Goal: Information Seeking & Learning: Learn about a topic

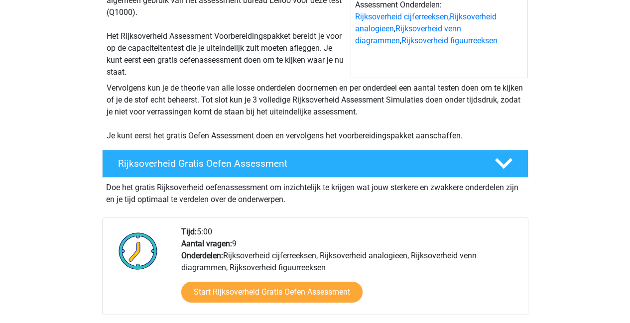
scroll to position [292, 0]
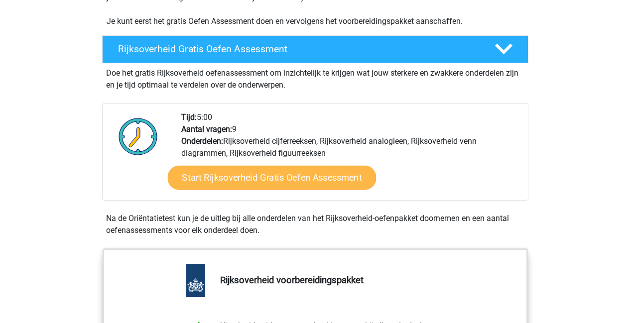
click at [248, 182] on link "Start Rijksoverheid Gratis Oefen Assessment" at bounding box center [271, 178] width 209 height 24
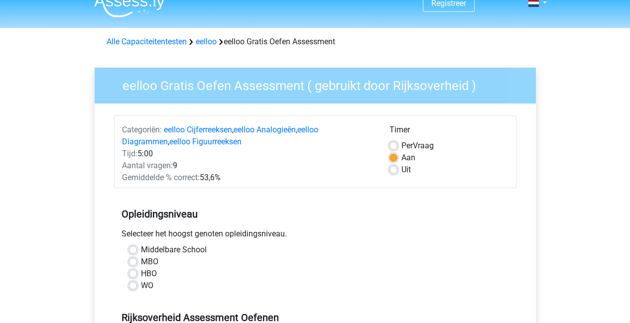
scroll to position [182, 0]
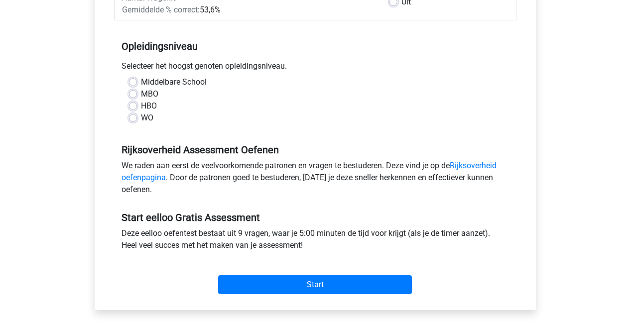
click at [141, 116] on label "WO" at bounding box center [147, 118] width 12 height 12
click at [135, 116] on input "WO" at bounding box center [133, 117] width 8 height 10
radio input "true"
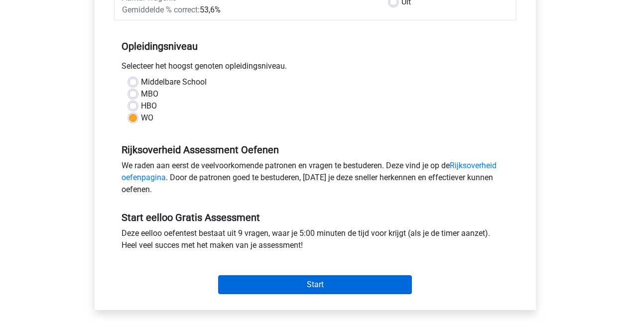
click at [276, 281] on input "Start" at bounding box center [315, 284] width 194 height 19
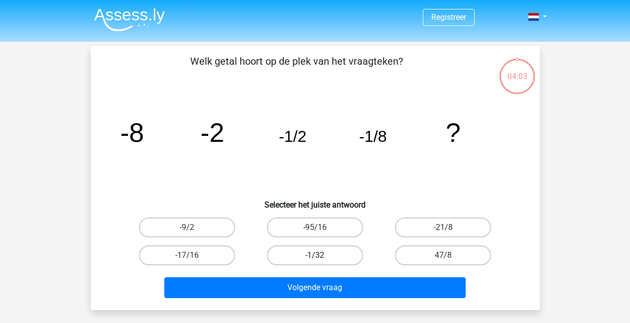
click at [340, 252] on label "-1/32" at bounding box center [315, 255] width 96 height 20
click at [321, 255] on input "-1/32" at bounding box center [318, 258] width 6 height 6
radio input "true"
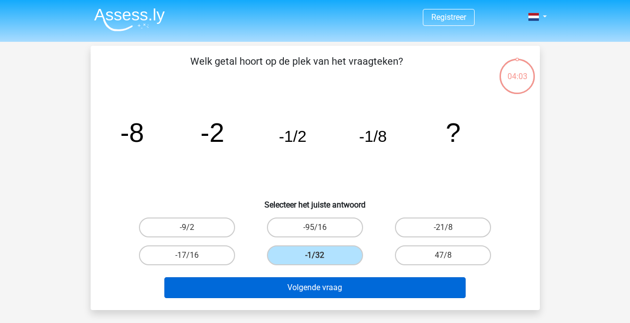
click at [300, 285] on button "Volgende vraag" at bounding box center [314, 287] width 301 height 21
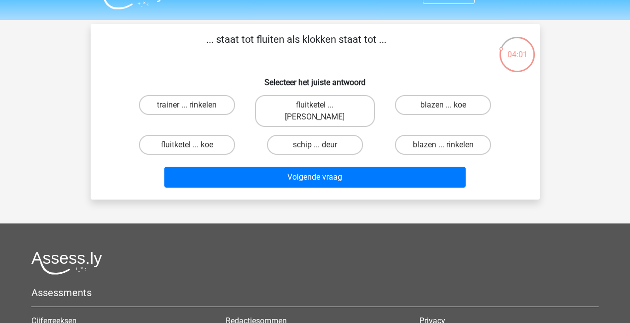
scroll to position [2, 0]
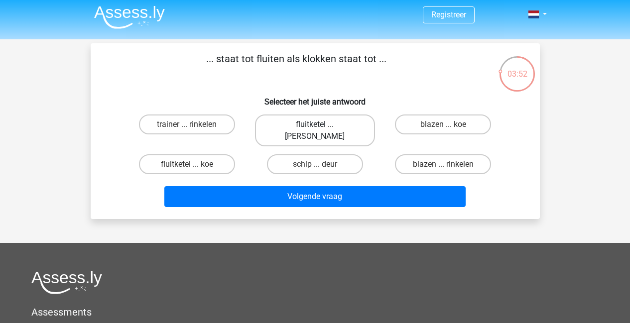
click at [298, 126] on label "fluitketel ... luiden" at bounding box center [315, 130] width 120 height 32
click at [315, 126] on input "fluitketel ... luiden" at bounding box center [318, 127] width 6 height 6
radio input "true"
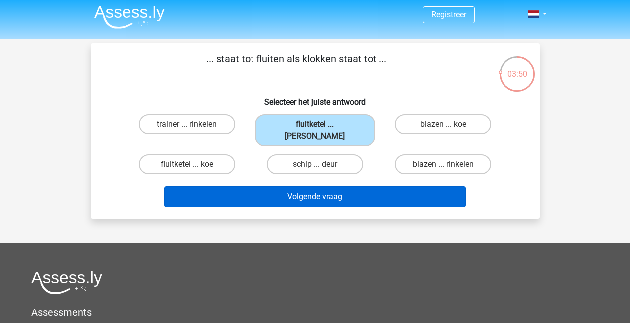
click at [288, 186] on button "Volgende vraag" at bounding box center [314, 196] width 301 height 21
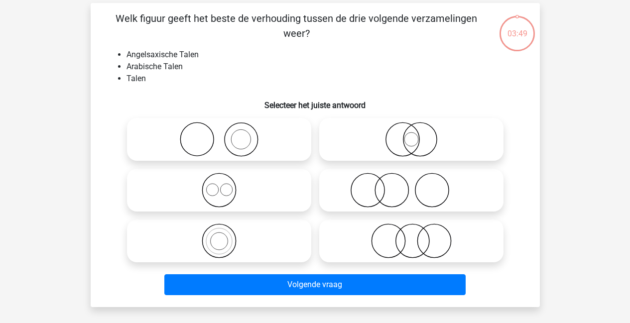
scroll to position [46, 0]
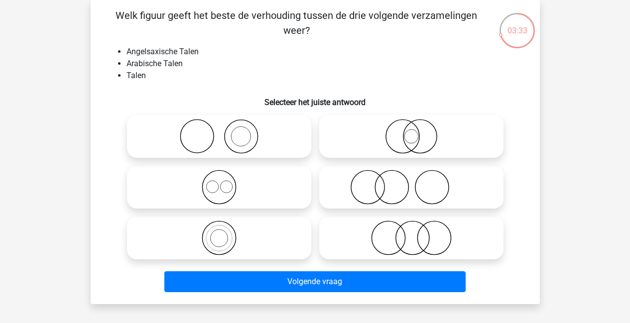
click at [212, 199] on icon at bounding box center [219, 187] width 176 height 35
click at [219, 182] on input "radio" at bounding box center [222, 179] width 6 height 6
radio input "true"
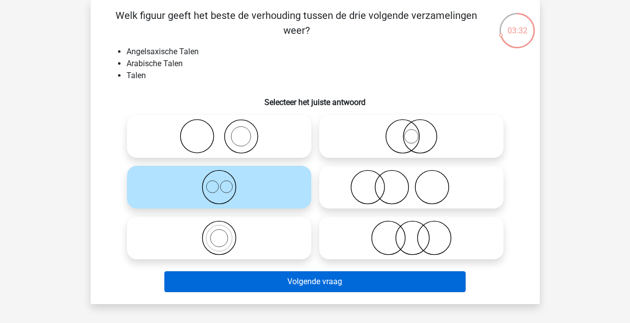
click at [296, 280] on button "Volgende vraag" at bounding box center [314, 281] width 301 height 21
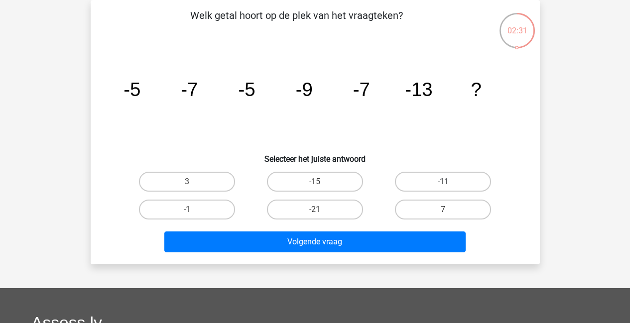
click at [459, 180] on label "-11" at bounding box center [443, 182] width 96 height 20
click at [449, 182] on input "-11" at bounding box center [446, 185] width 6 height 6
radio input "true"
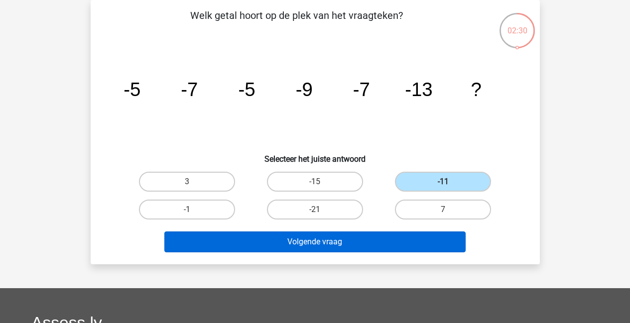
click at [311, 251] on button "Volgende vraag" at bounding box center [314, 241] width 301 height 21
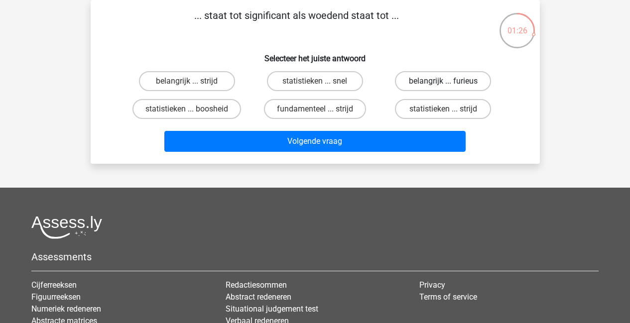
click at [413, 81] on label "belangrijk ... furieus" at bounding box center [443, 81] width 96 height 20
click at [443, 81] on input "belangrijk ... furieus" at bounding box center [446, 84] width 6 height 6
radio input "true"
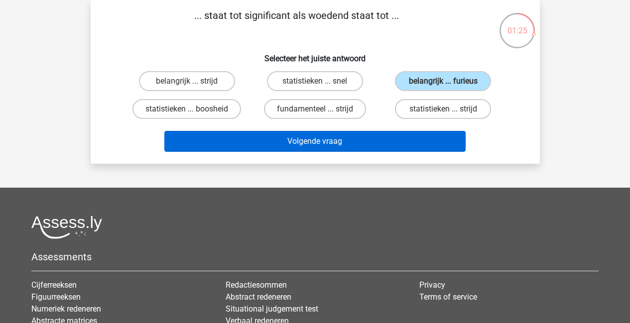
click at [361, 138] on button "Volgende vraag" at bounding box center [314, 141] width 301 height 21
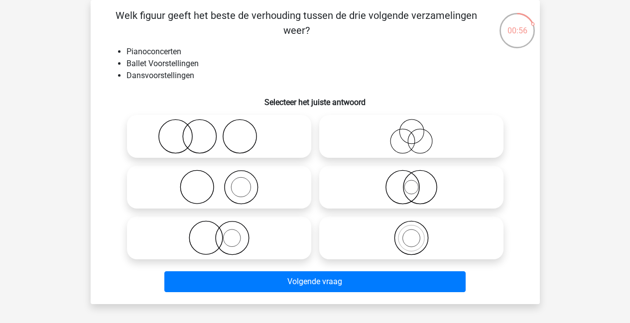
click at [400, 149] on icon at bounding box center [411, 136] width 176 height 35
click at [411, 131] on input "radio" at bounding box center [414, 128] width 6 height 6
radio input "true"
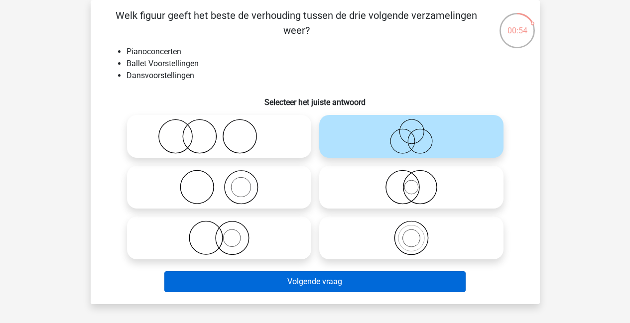
click at [316, 277] on button "Volgende vraag" at bounding box center [314, 281] width 301 height 21
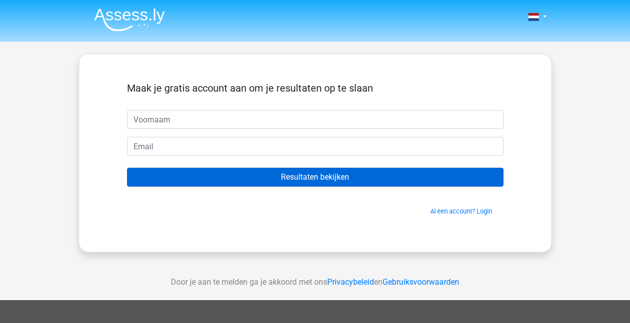
click at [312, 177] on input "Resultaten bekijken" at bounding box center [315, 177] width 376 height 19
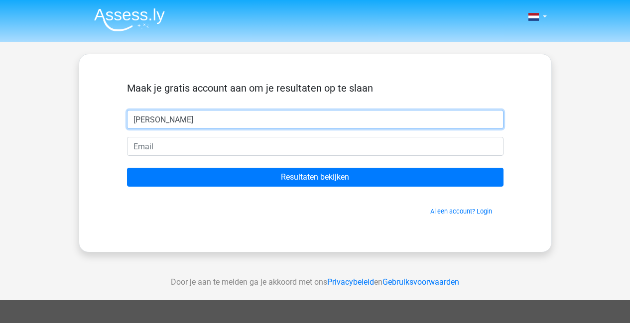
type input "[PERSON_NAME]"
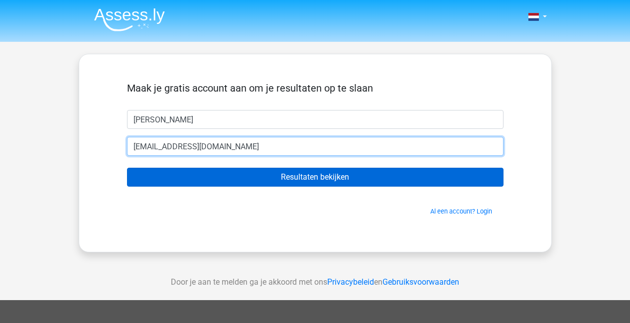
type input "[EMAIL_ADDRESS][DOMAIN_NAME]"
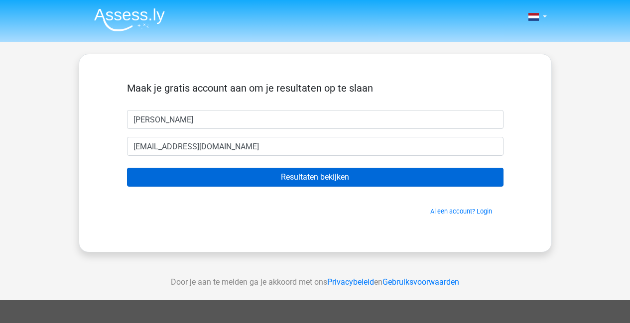
click at [282, 168] on input "Resultaten bekijken" at bounding box center [315, 177] width 376 height 19
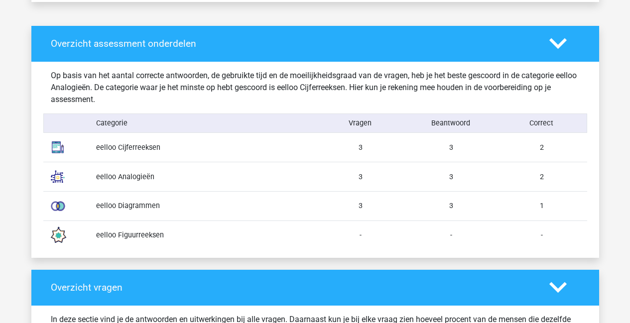
scroll to position [321, 0]
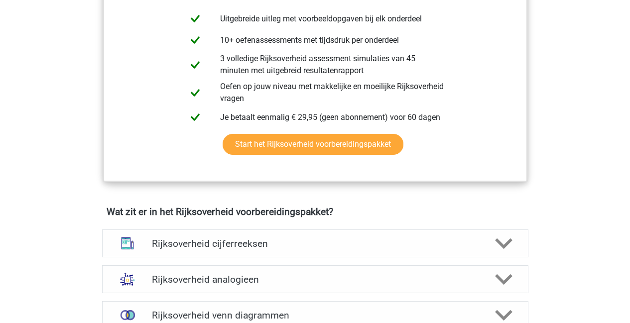
scroll to position [601, 0]
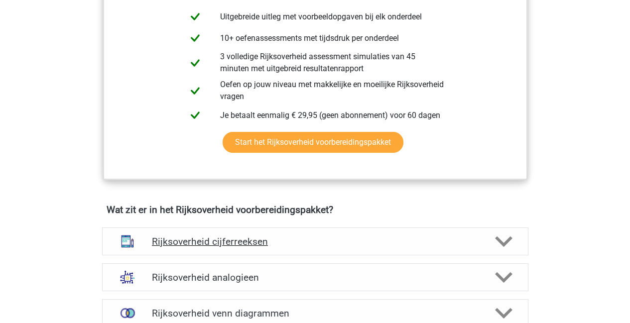
click at [502, 238] on icon at bounding box center [503, 241] width 17 height 17
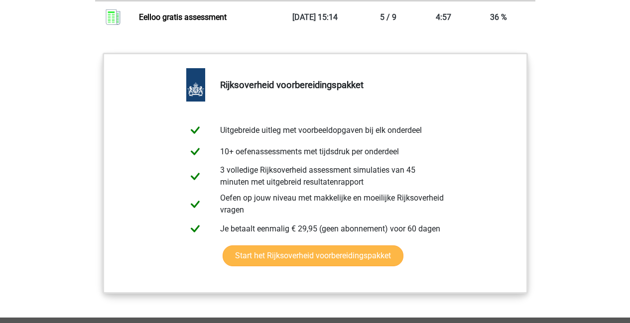
scroll to position [1881, 0]
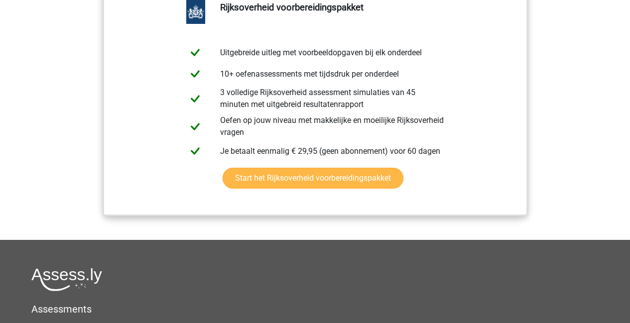
click at [248, 189] on link "Start het Rijksoverheid voorbereidingspakket" at bounding box center [313, 178] width 181 height 21
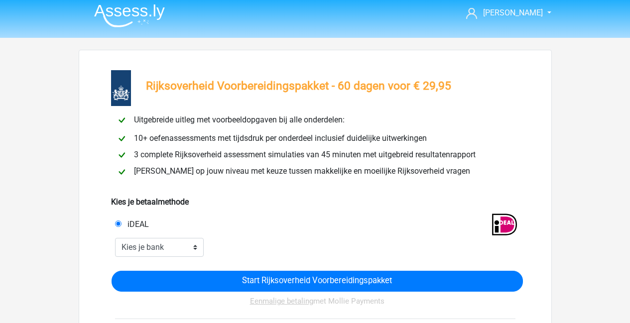
scroll to position [12, 0]
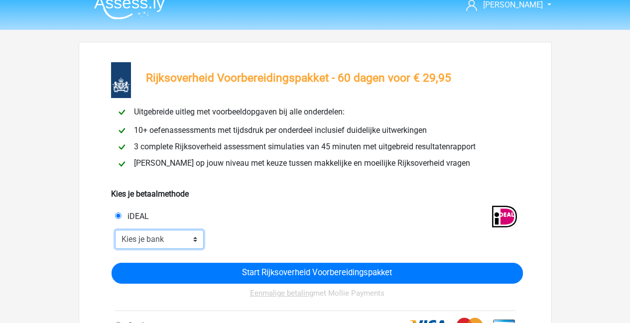
select select "ideal_[SWIFT_CODE]"
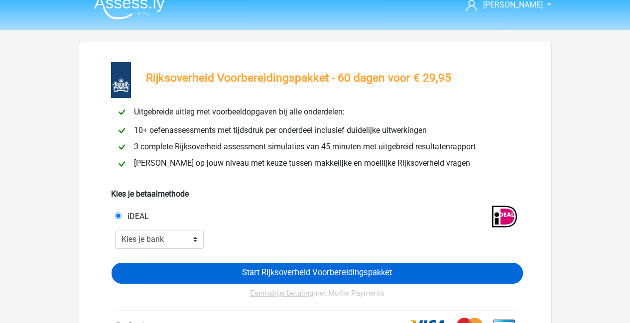
click at [304, 276] on input "Start Rijksoverheid Voorbereidingspakket" at bounding box center [317, 273] width 411 height 21
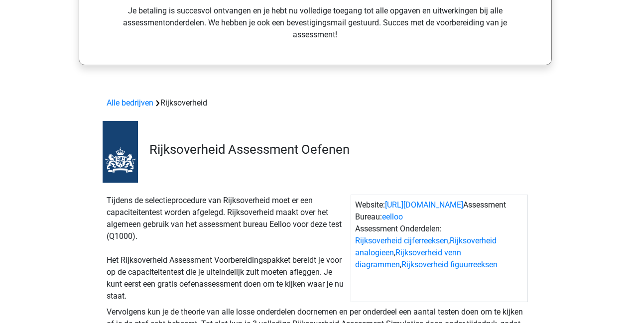
scroll to position [346, 0]
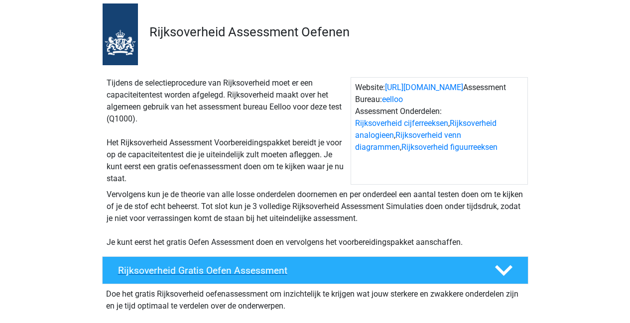
click at [226, 276] on h4 "Rijksoverheid Gratis Oefen Assessment" at bounding box center [298, 270] width 360 height 11
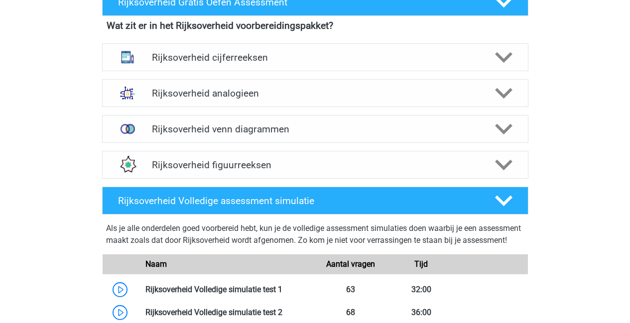
scroll to position [613, 0]
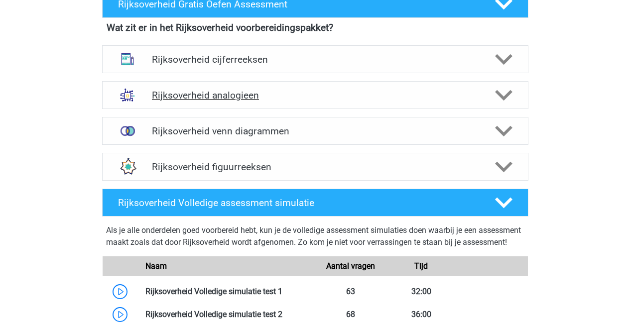
click at [495, 95] on icon at bounding box center [503, 95] width 17 height 17
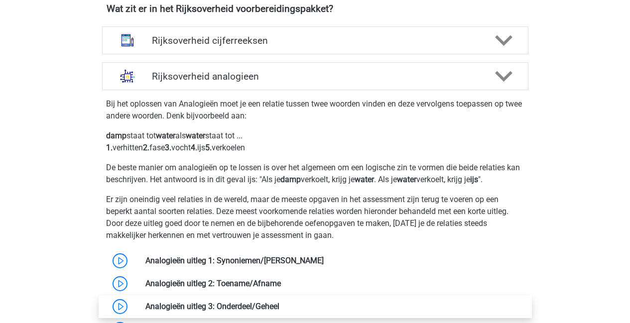
scroll to position [757, 0]
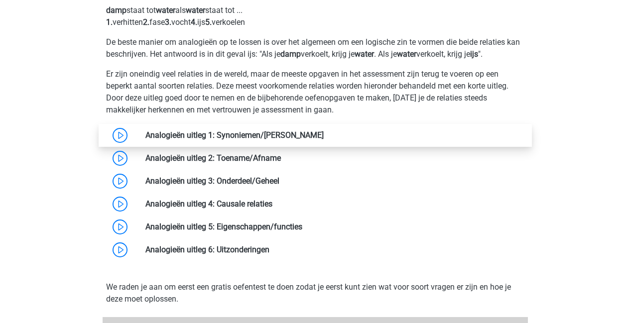
click at [324, 130] on link at bounding box center [324, 134] width 0 height 9
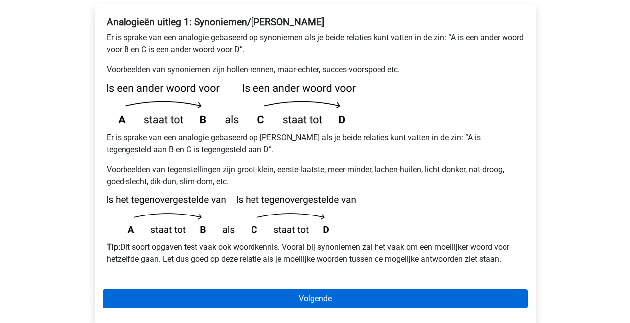
scroll to position [193, 0]
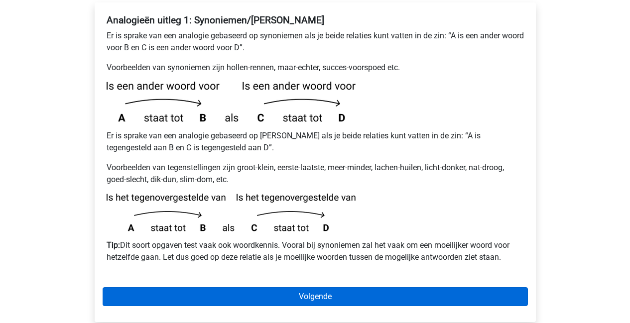
click at [288, 287] on link "Volgende" at bounding box center [315, 296] width 425 height 19
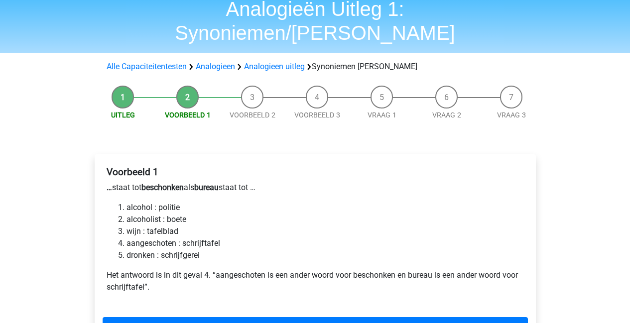
scroll to position [59, 0]
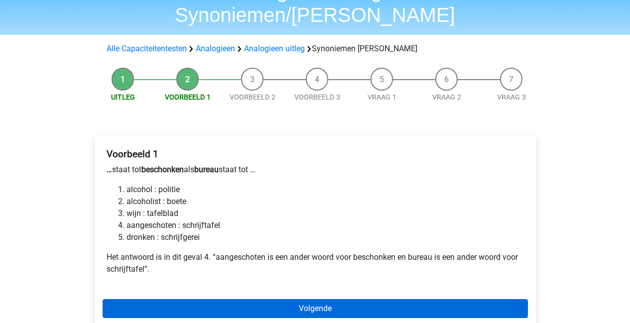
click at [272, 299] on link "Volgende" at bounding box center [315, 308] width 425 height 19
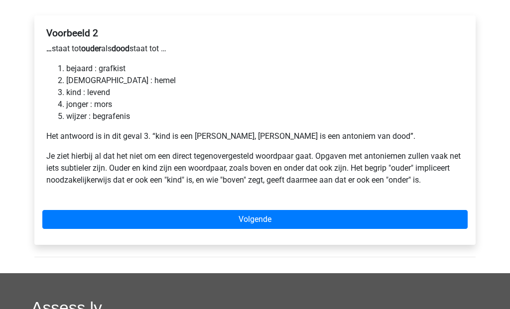
scroll to position [262, 0]
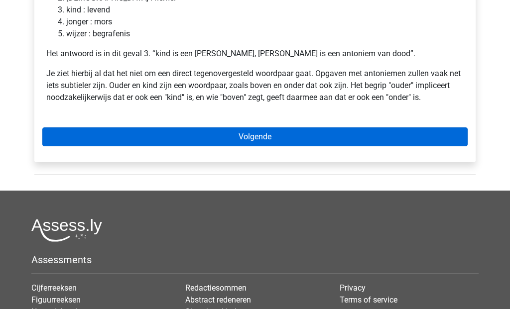
click at [271, 127] on link "Volgende" at bounding box center [254, 136] width 425 height 19
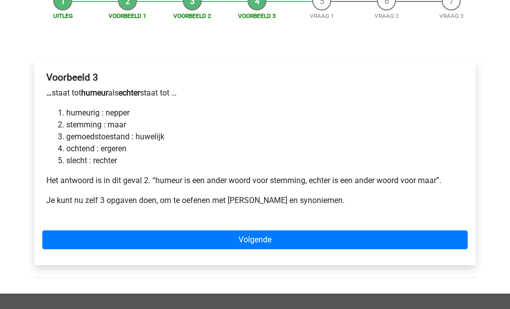
scroll to position [216, 0]
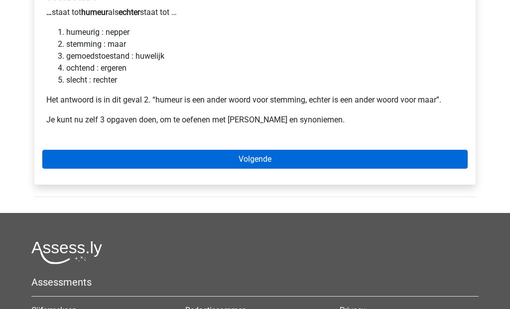
click at [243, 150] on link "Volgende" at bounding box center [254, 159] width 425 height 19
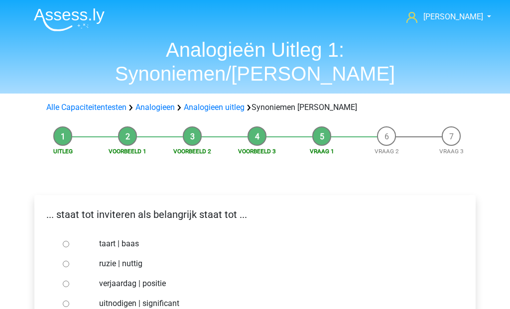
scroll to position [67, 0]
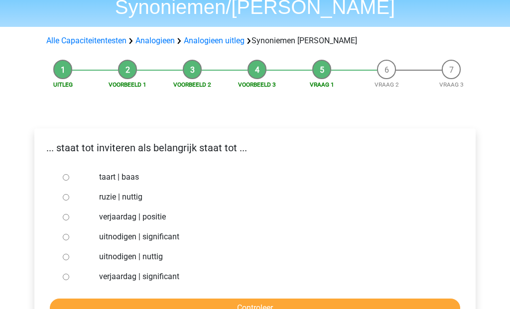
click at [66, 234] on input "uitnodigen | significant" at bounding box center [66, 237] width 6 height 6
radio input "true"
click at [193, 299] on input "Controleer" at bounding box center [255, 308] width 410 height 19
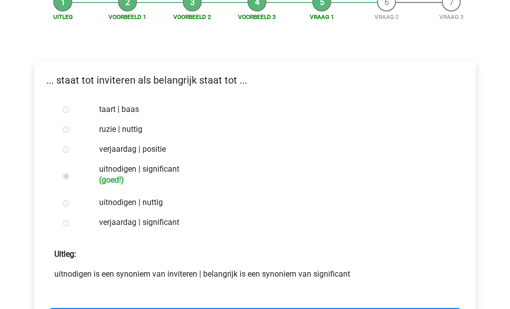
scroll to position [153, 0]
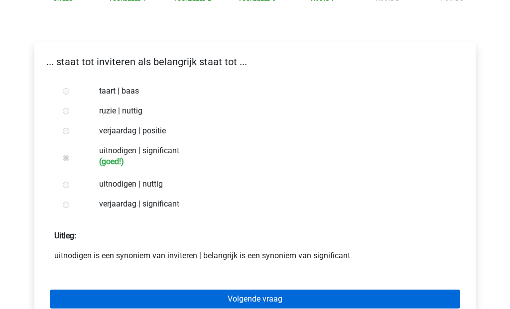
click at [224, 290] on link "Volgende vraag" at bounding box center [255, 299] width 410 height 19
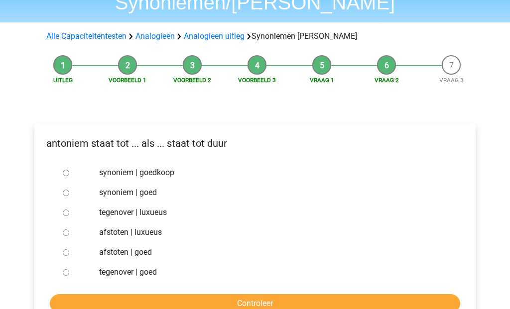
scroll to position [146, 0]
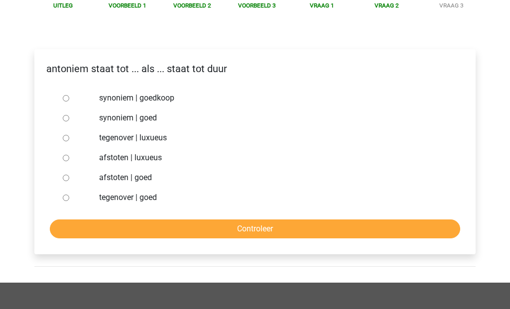
click at [65, 95] on input "synoniem | goedkoop" at bounding box center [66, 98] width 6 height 6
radio input "true"
click at [221, 220] on input "Controleer" at bounding box center [255, 229] width 410 height 19
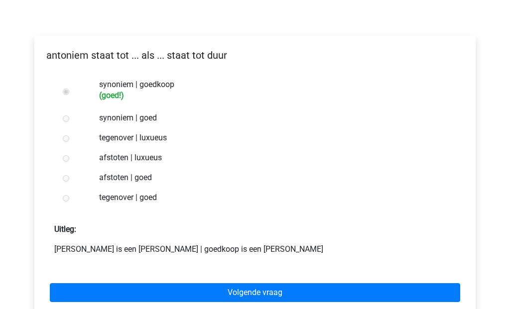
scroll to position [161, 0]
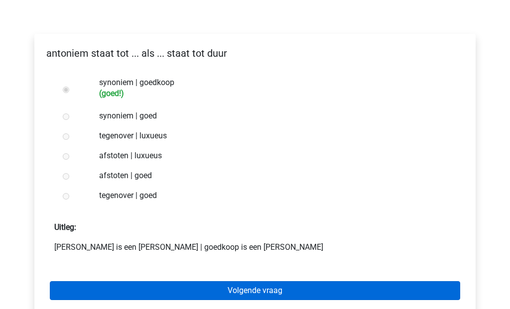
click at [221, 281] on link "Volgende vraag" at bounding box center [255, 290] width 410 height 19
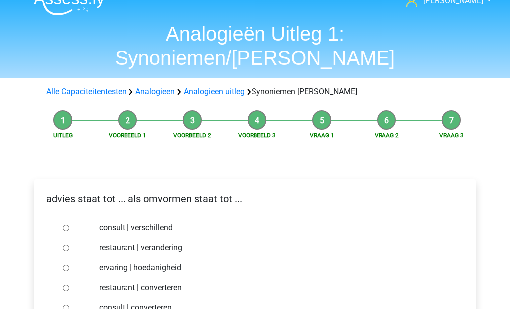
scroll to position [69, 0]
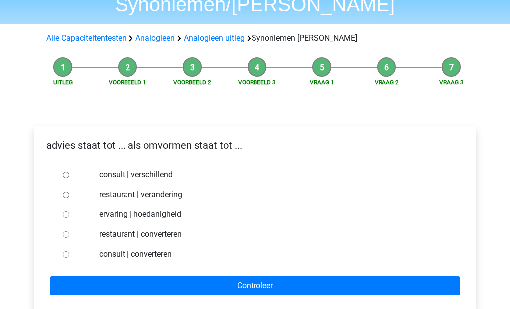
click at [64, 251] on input "consult | converteren" at bounding box center [66, 254] width 6 height 6
radio input "true"
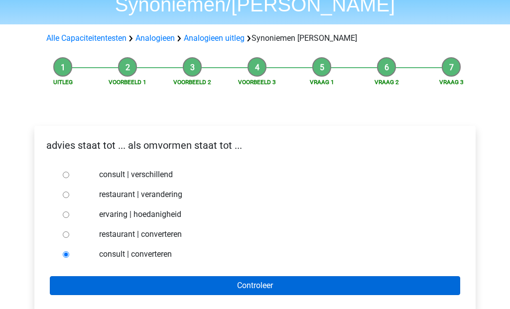
click at [185, 276] on input "Controleer" at bounding box center [255, 285] width 410 height 19
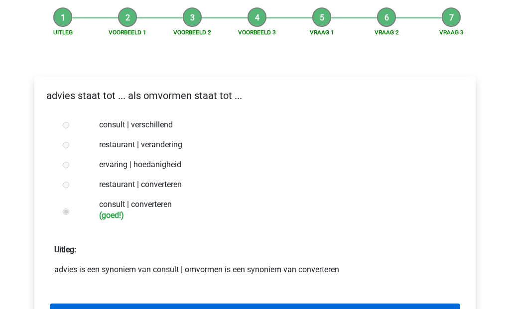
scroll to position [125, 0]
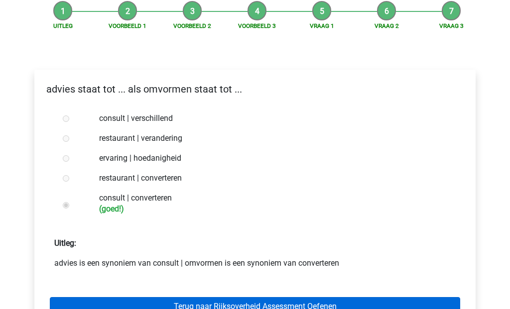
click at [253, 297] on link "Terug naar Rijksoverheid Assessment Oefenen" at bounding box center [255, 306] width 410 height 19
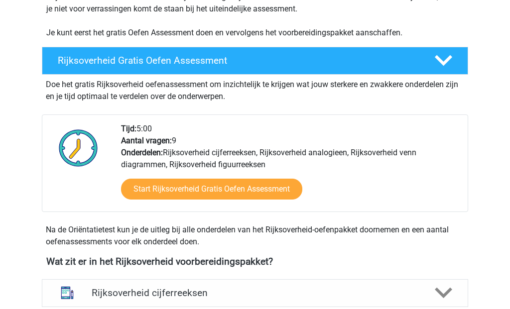
scroll to position [473, 0]
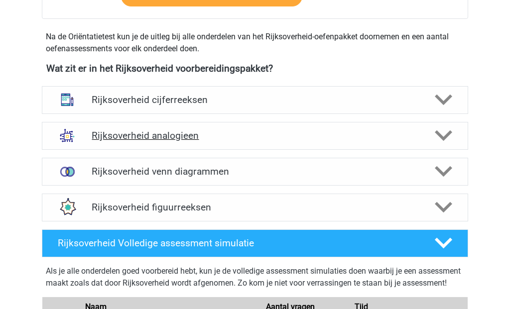
click at [445, 136] on polygon at bounding box center [443, 135] width 17 height 11
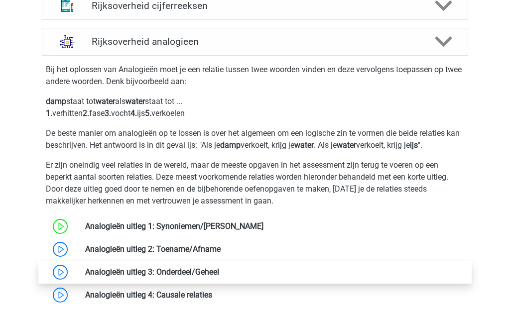
scroll to position [658, 0]
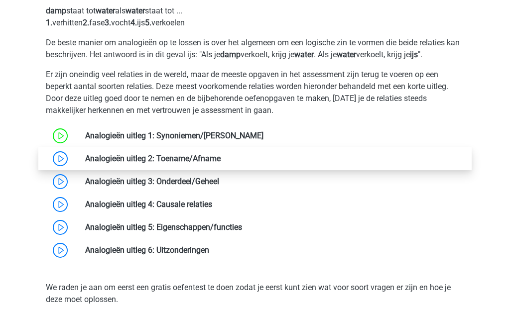
click at [221, 159] on link at bounding box center [221, 158] width 0 height 9
